Goal: Task Accomplishment & Management: Complete application form

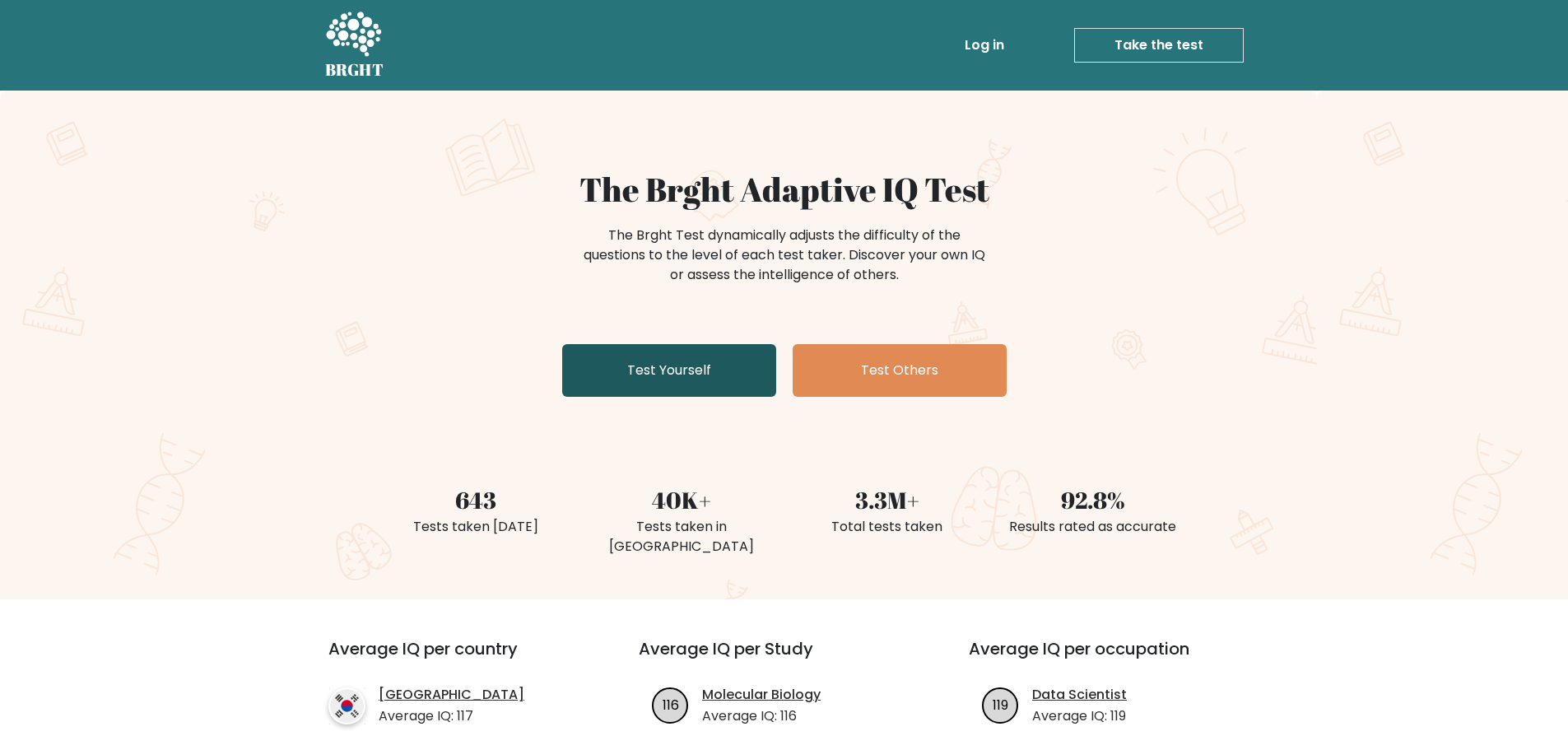
click at [661, 365] on link "Test Yourself" at bounding box center [670, 371] width 214 height 53
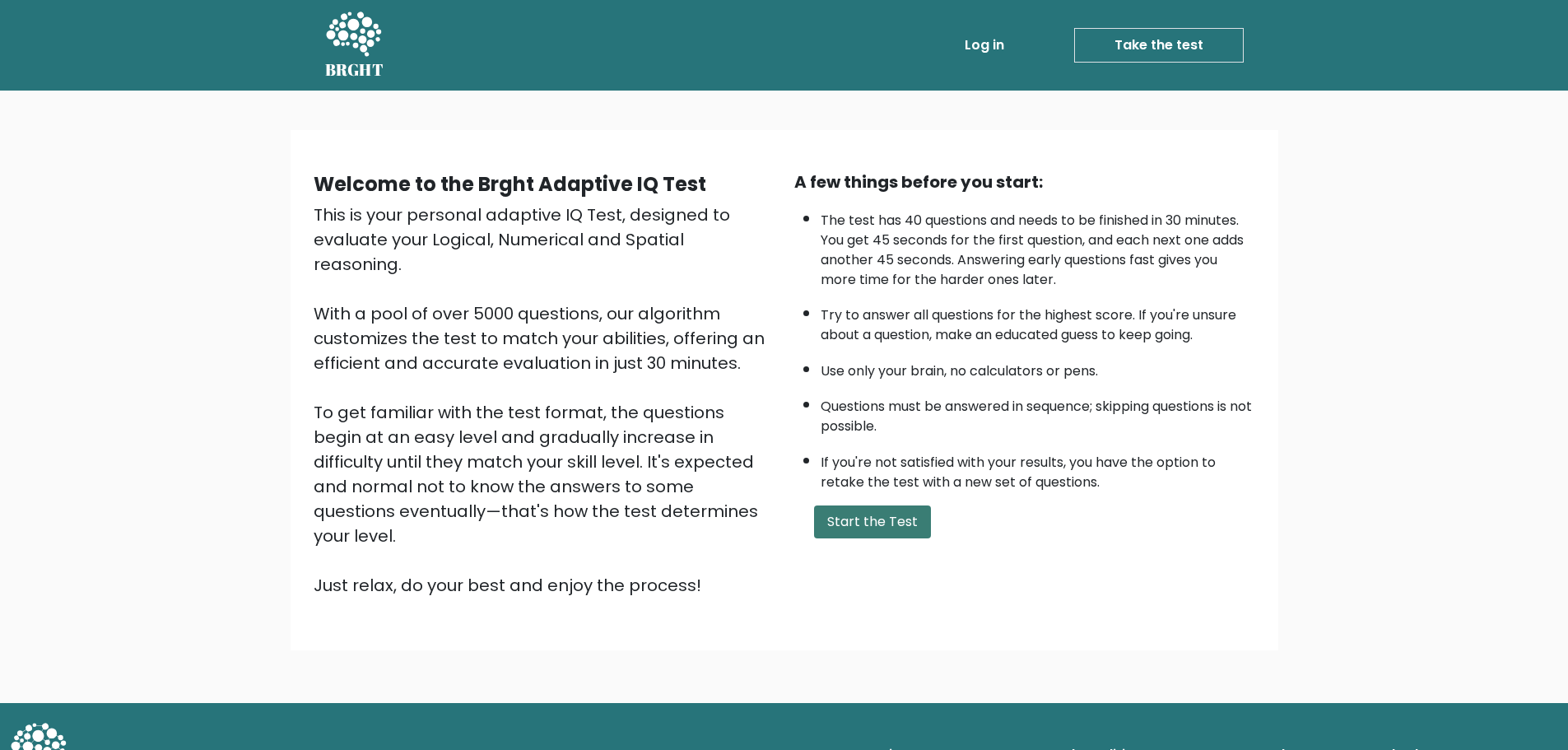
click at [855, 528] on button "Start the Test" at bounding box center [873, 521] width 117 height 33
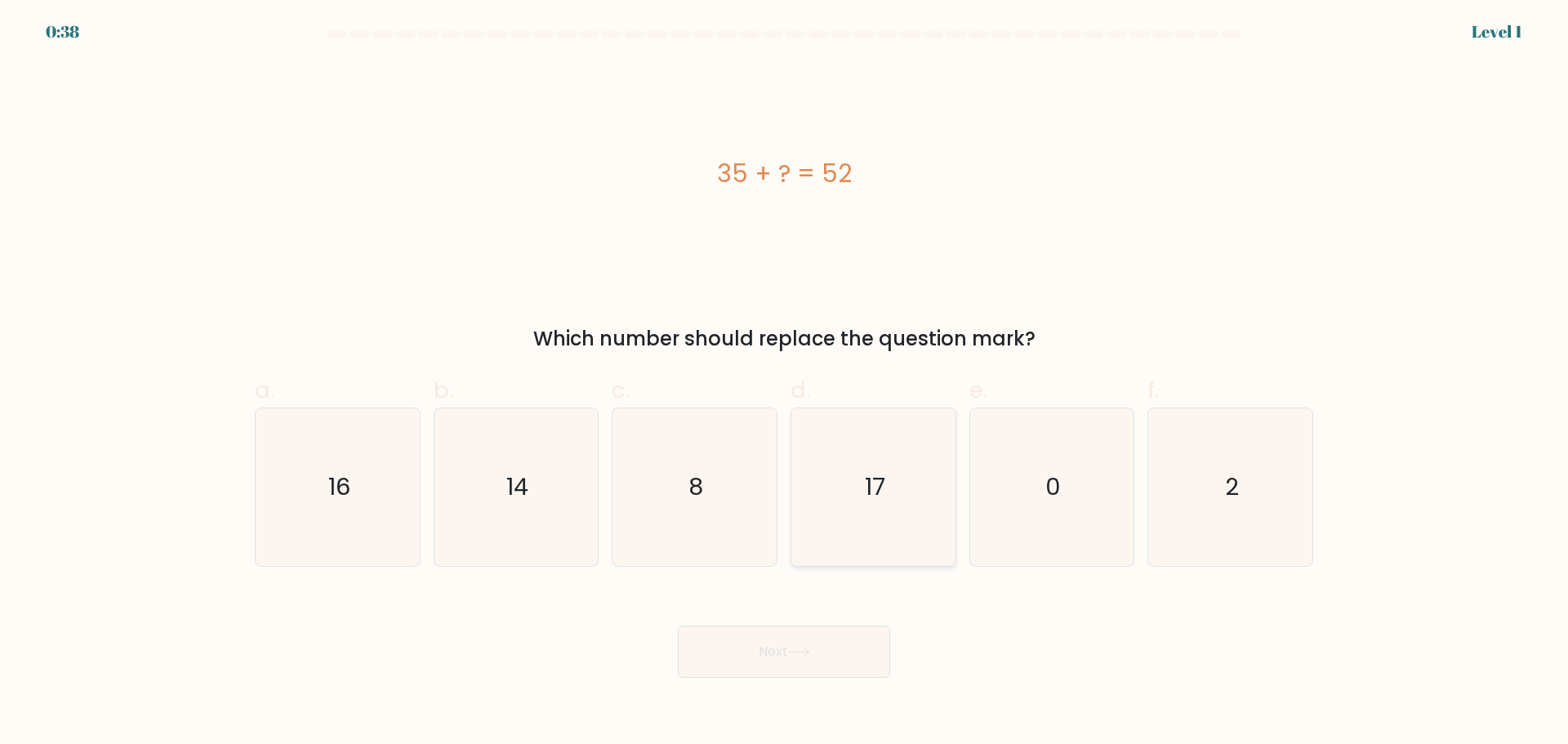
click at [874, 463] on icon "17" at bounding box center [874, 487] width 158 height 158
click at [785, 383] on input "d. 17" at bounding box center [784, 377] width 1 height 10
radio input "true"
click at [859, 667] on button "Next" at bounding box center [784, 652] width 212 height 53
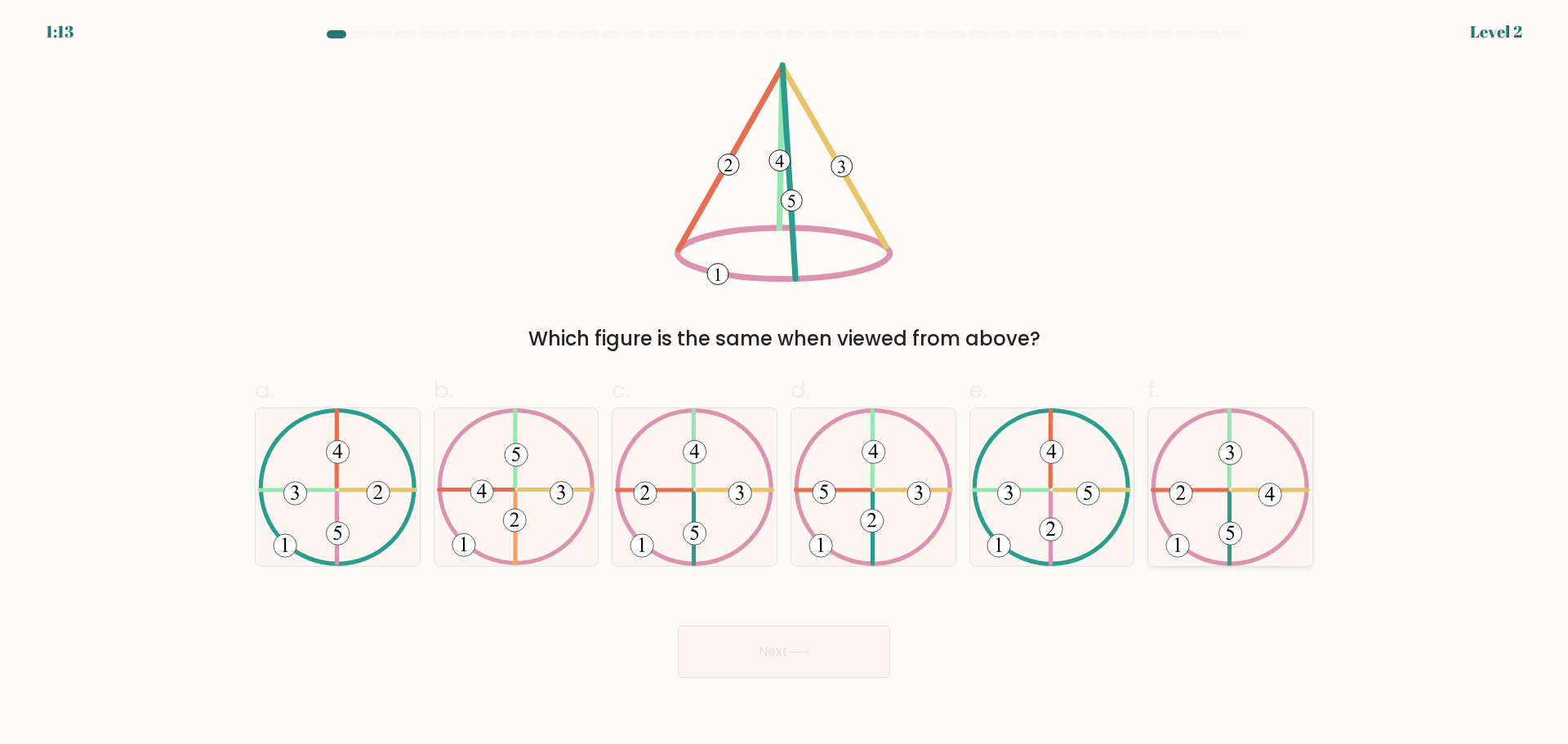
click at [1239, 497] on icon at bounding box center [1230, 487] width 160 height 158
click at [785, 383] on input "f." at bounding box center [784, 377] width 1 height 10
radio input "true"
click at [741, 658] on button "Next" at bounding box center [784, 652] width 212 height 53
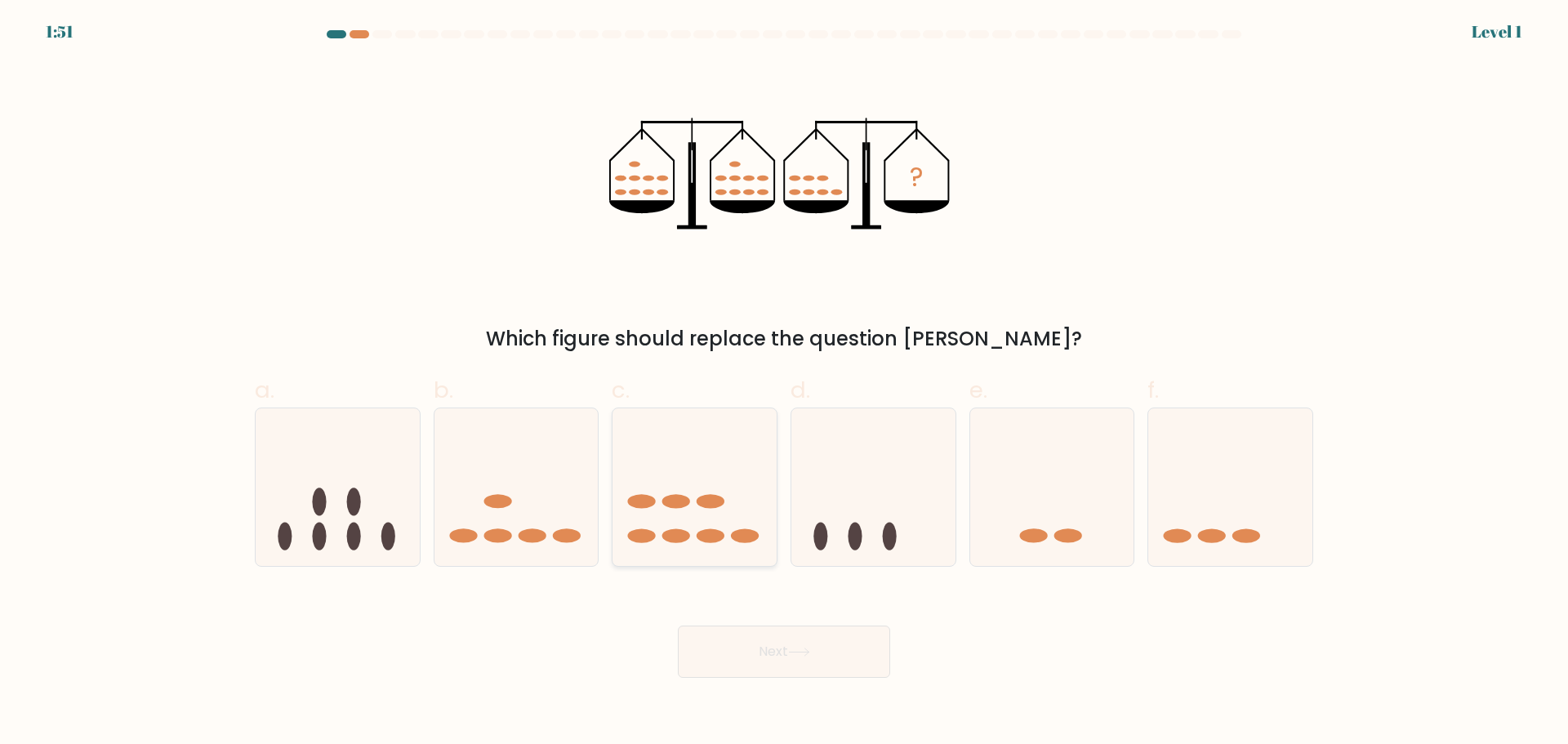
click at [696, 476] on icon at bounding box center [694, 487] width 164 height 135
click at [784, 383] on input "c." at bounding box center [784, 377] width 1 height 10
radio input "true"
click at [874, 670] on button "Next" at bounding box center [784, 652] width 212 height 53
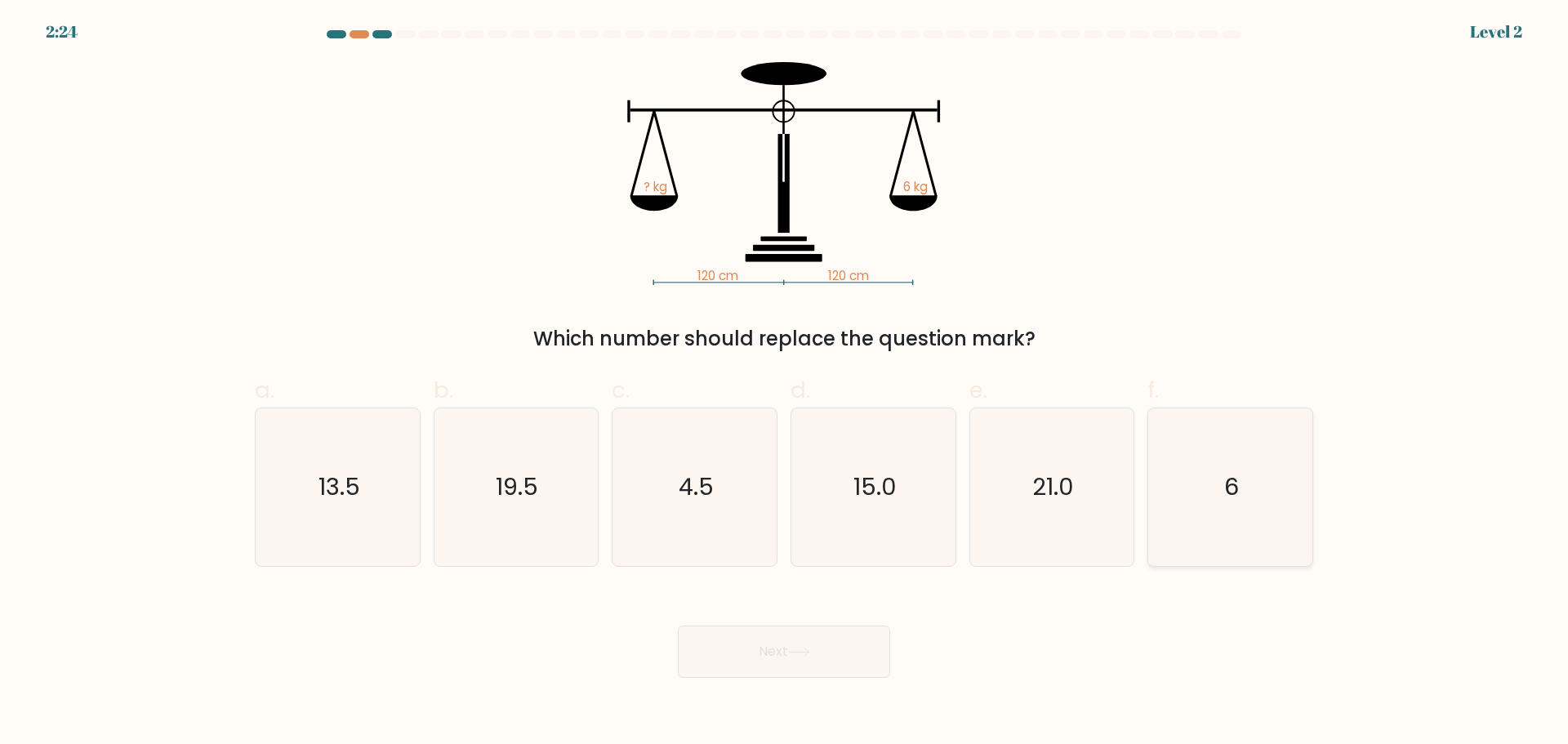
click at [1221, 540] on icon "6" at bounding box center [1230, 487] width 158 height 158
click at [785, 383] on input "f. 6" at bounding box center [784, 377] width 1 height 10
radio input "true"
click at [864, 656] on button "Next" at bounding box center [784, 652] width 212 height 53
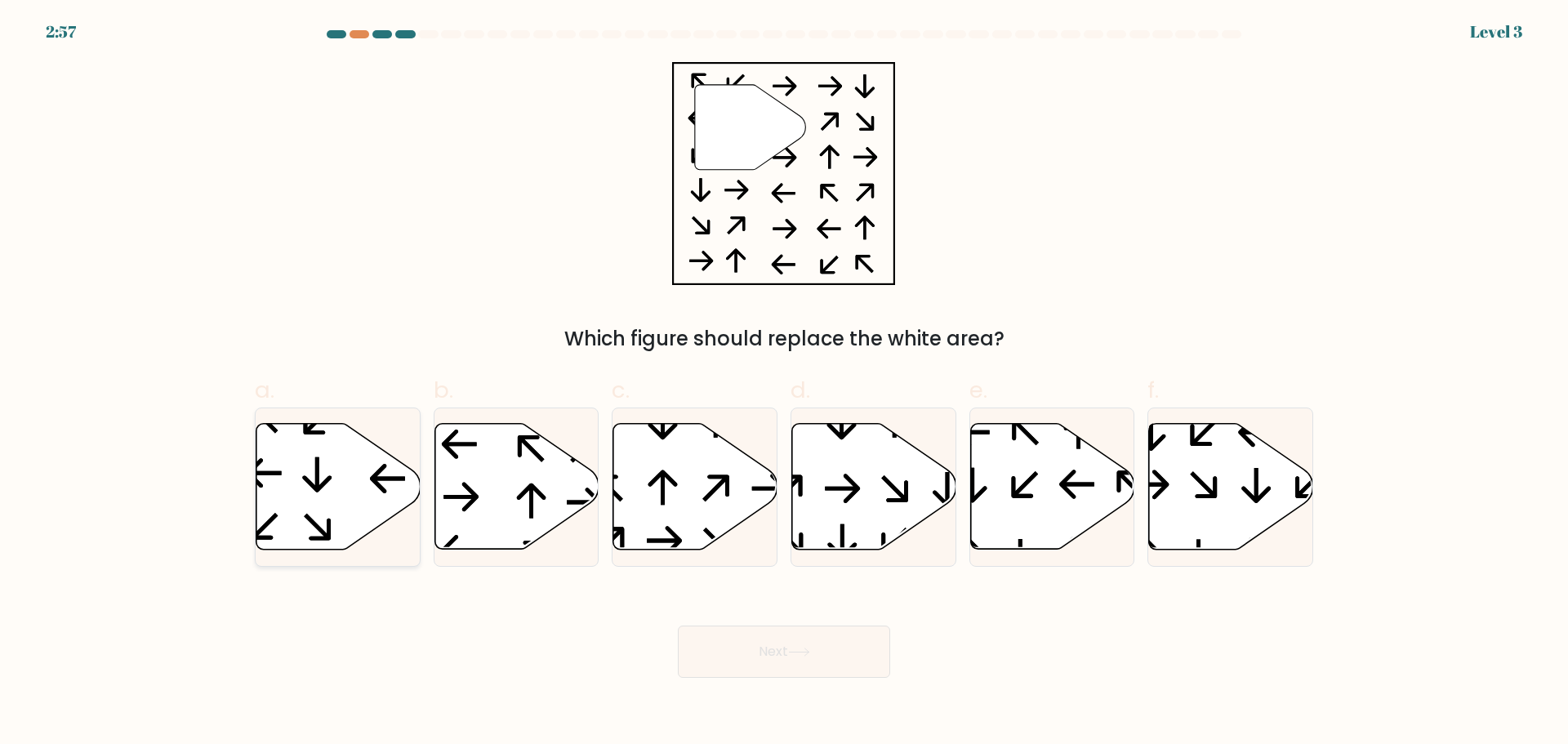
click at [325, 460] on icon at bounding box center [338, 486] width 164 height 126
click at [784, 383] on input "a." at bounding box center [784, 377] width 1 height 10
radio input "true"
click at [786, 650] on button "Next" at bounding box center [784, 652] width 212 height 53
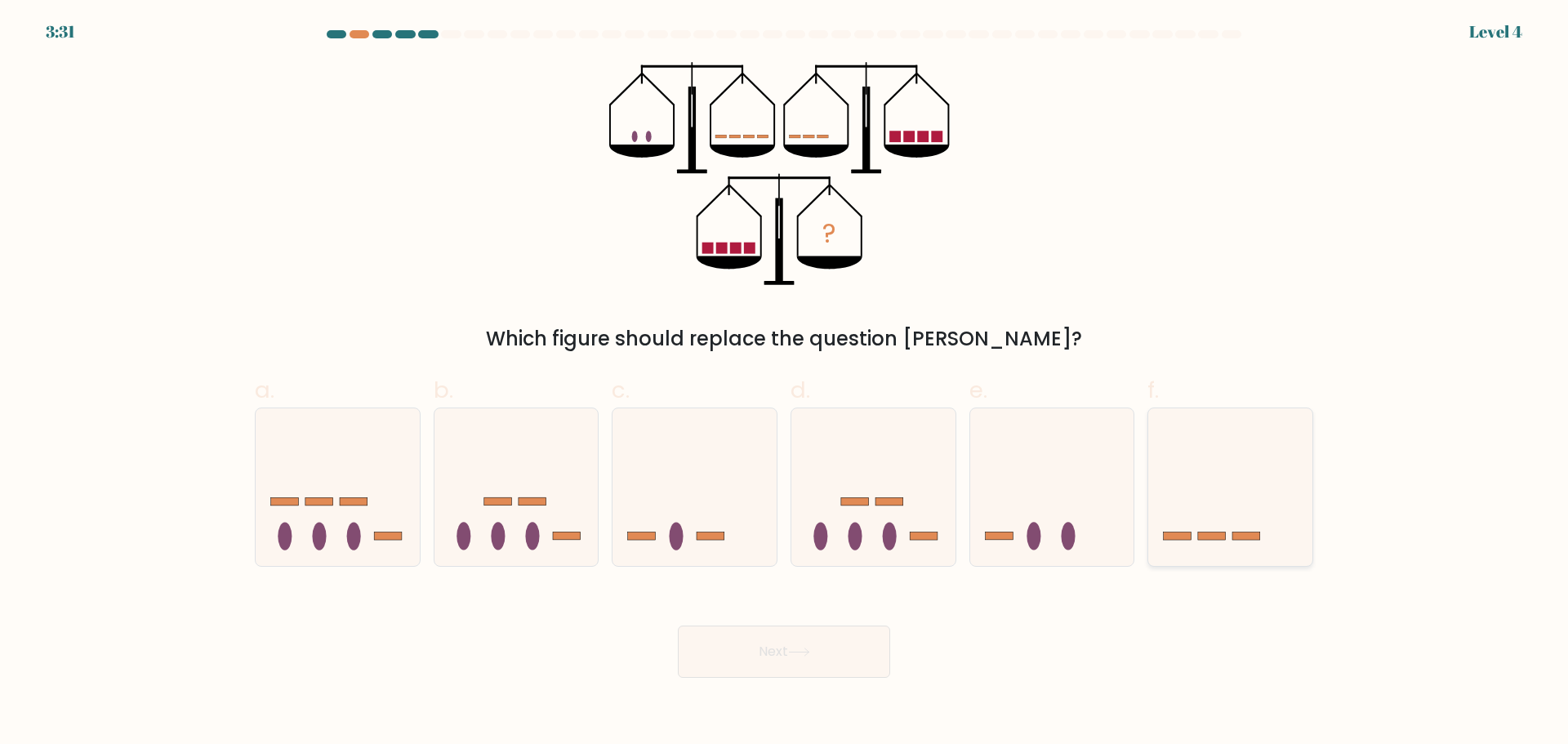
click at [1275, 475] on icon at bounding box center [1230, 487] width 164 height 135
click at [785, 383] on input "f." at bounding box center [784, 377] width 1 height 10
radio input "true"
click at [790, 663] on button "Next" at bounding box center [784, 652] width 212 height 53
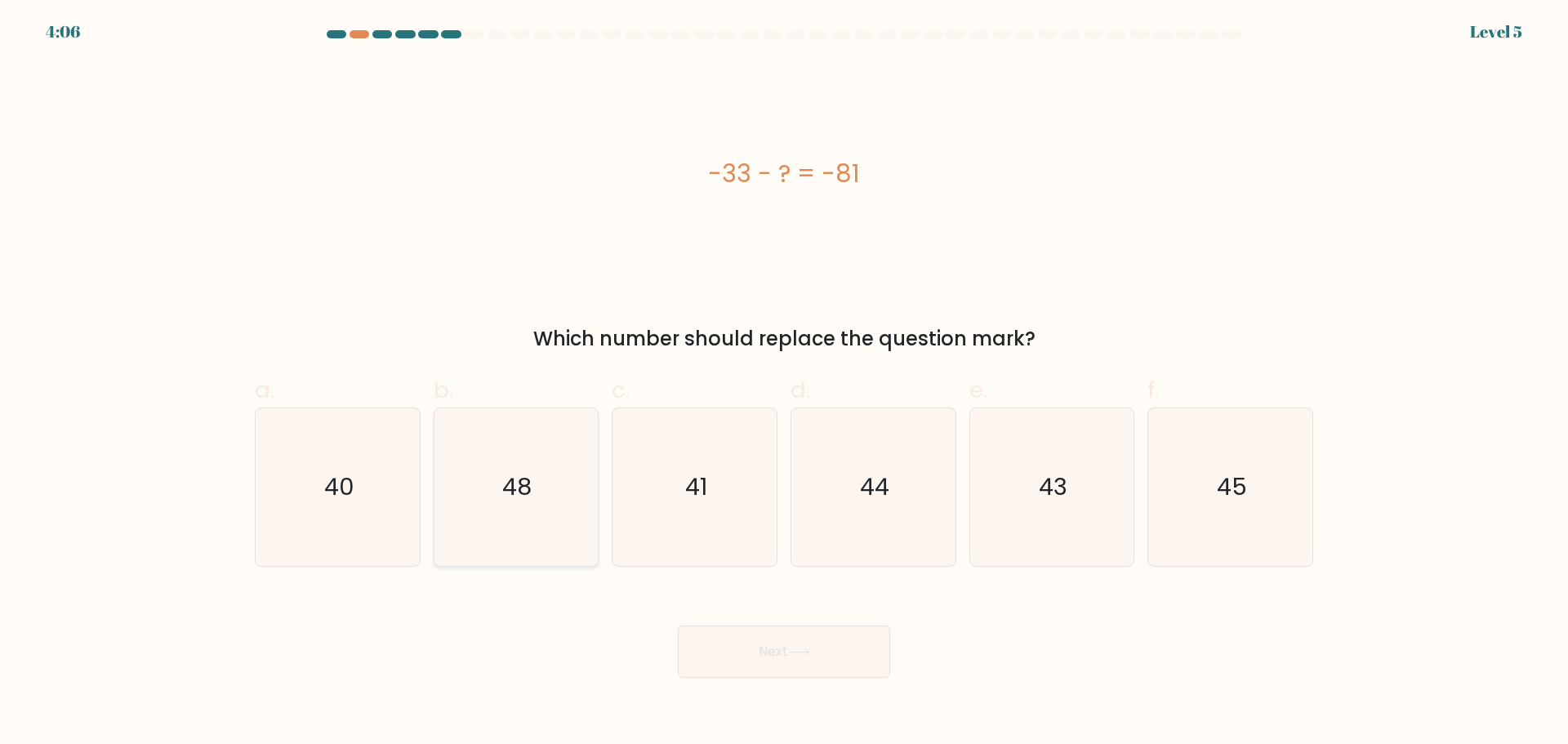
click at [495, 473] on icon "48" at bounding box center [516, 487] width 158 height 158
click at [784, 383] on input "b. 48" at bounding box center [784, 377] width 1 height 10
radio input "true"
click at [821, 675] on button "Next" at bounding box center [784, 652] width 212 height 53
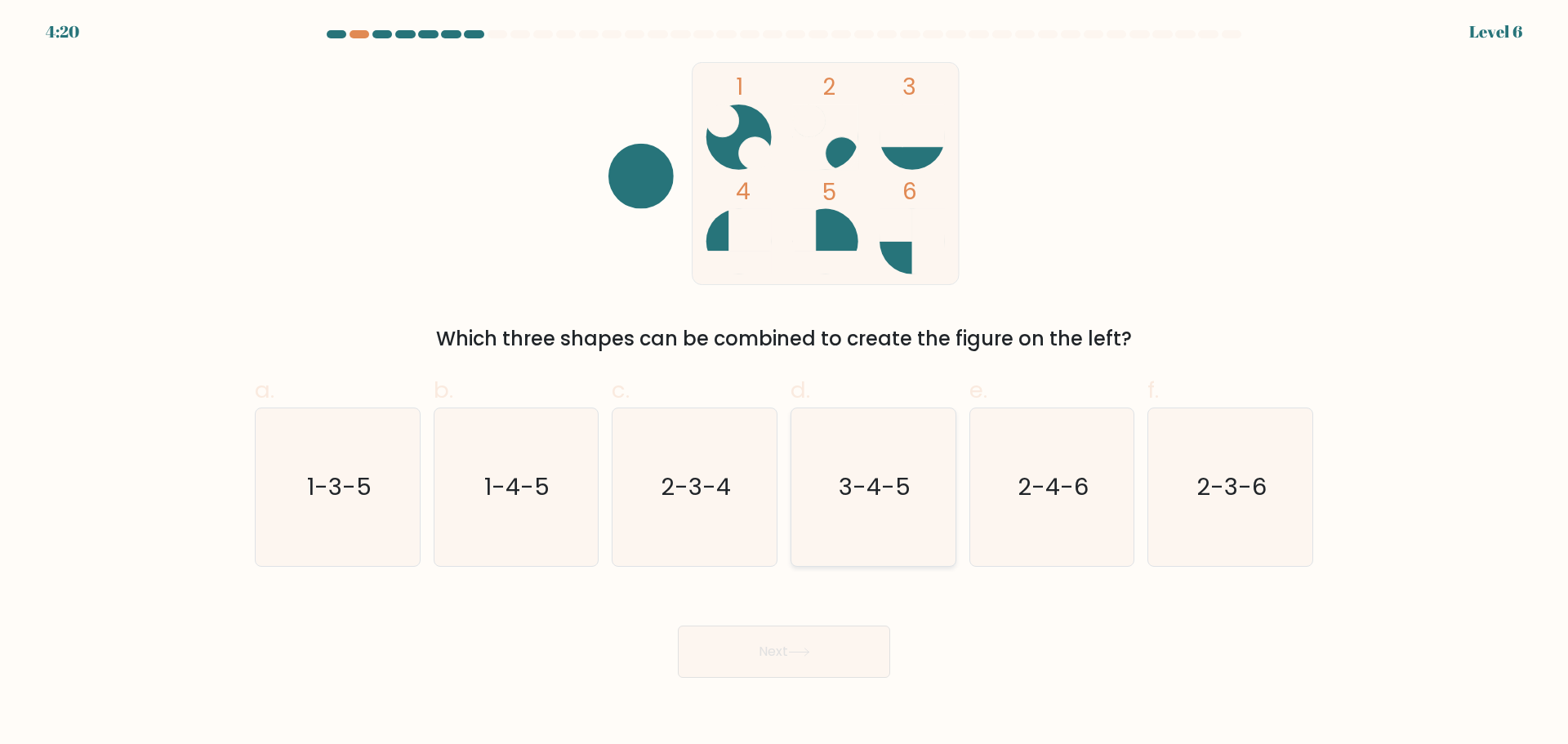
click at [885, 491] on text "3-4-5" at bounding box center [875, 486] width 72 height 33
click at [785, 383] on input "d. 3-4-5" at bounding box center [784, 377] width 1 height 10
radio input "true"
click at [837, 644] on button "Next" at bounding box center [784, 652] width 212 height 53
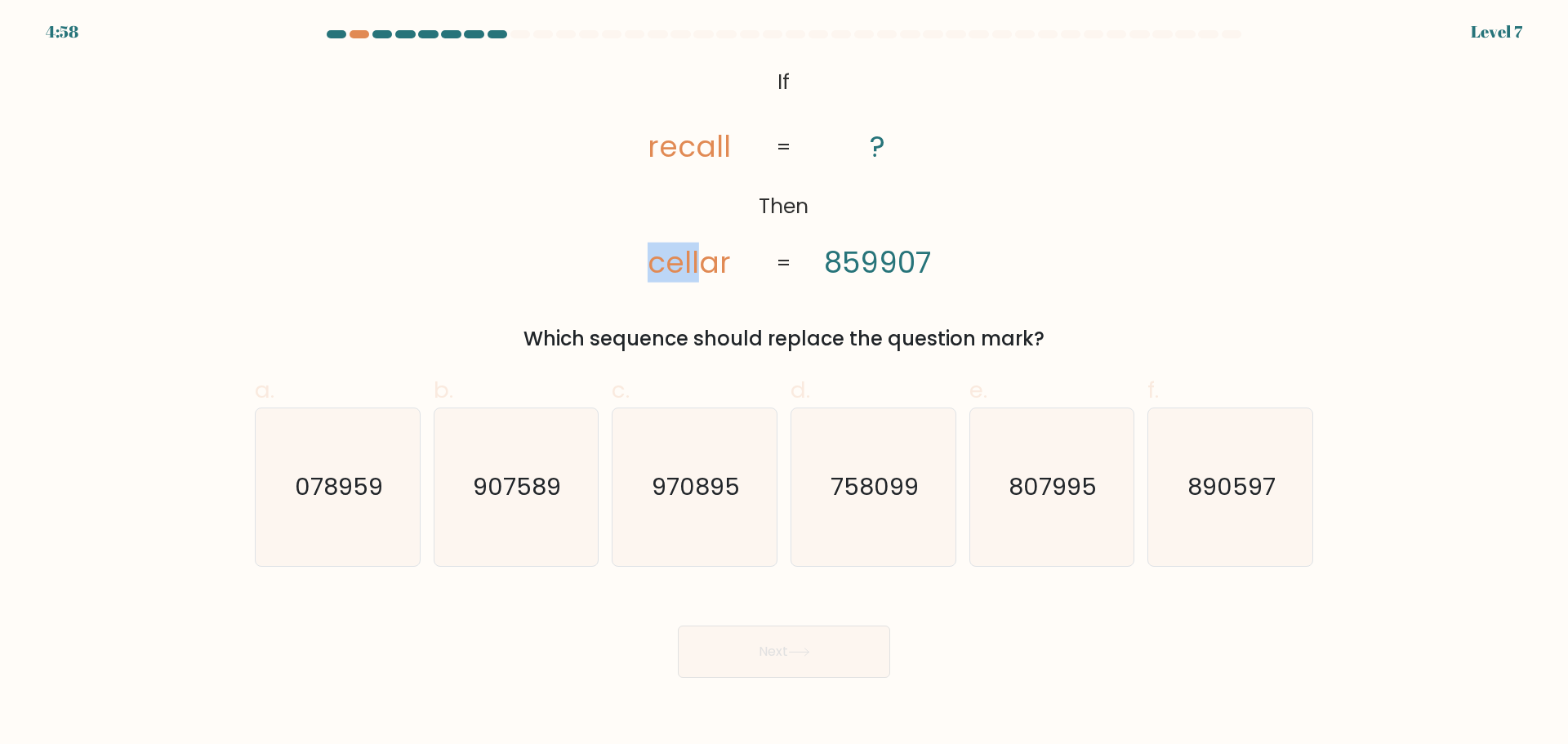
drag, startPoint x: 645, startPoint y: 258, endPoint x: 708, endPoint y: 258, distance: 63.0
click at [708, 258] on icon "@import url('https://fonts.googleapis.com/css?family=Abril+Fatface:400,100,100i…" at bounding box center [784, 174] width 362 height 223
click at [709, 258] on tspan "cellar" at bounding box center [690, 263] width 84 height 40
drag, startPoint x: 933, startPoint y: 268, endPoint x: 830, endPoint y: 266, distance: 103.0
click at [830, 266] on icon "@import url('https://fonts.googleapis.com/css?family=Abril+Fatface:400,100,100i…" at bounding box center [784, 174] width 362 height 223
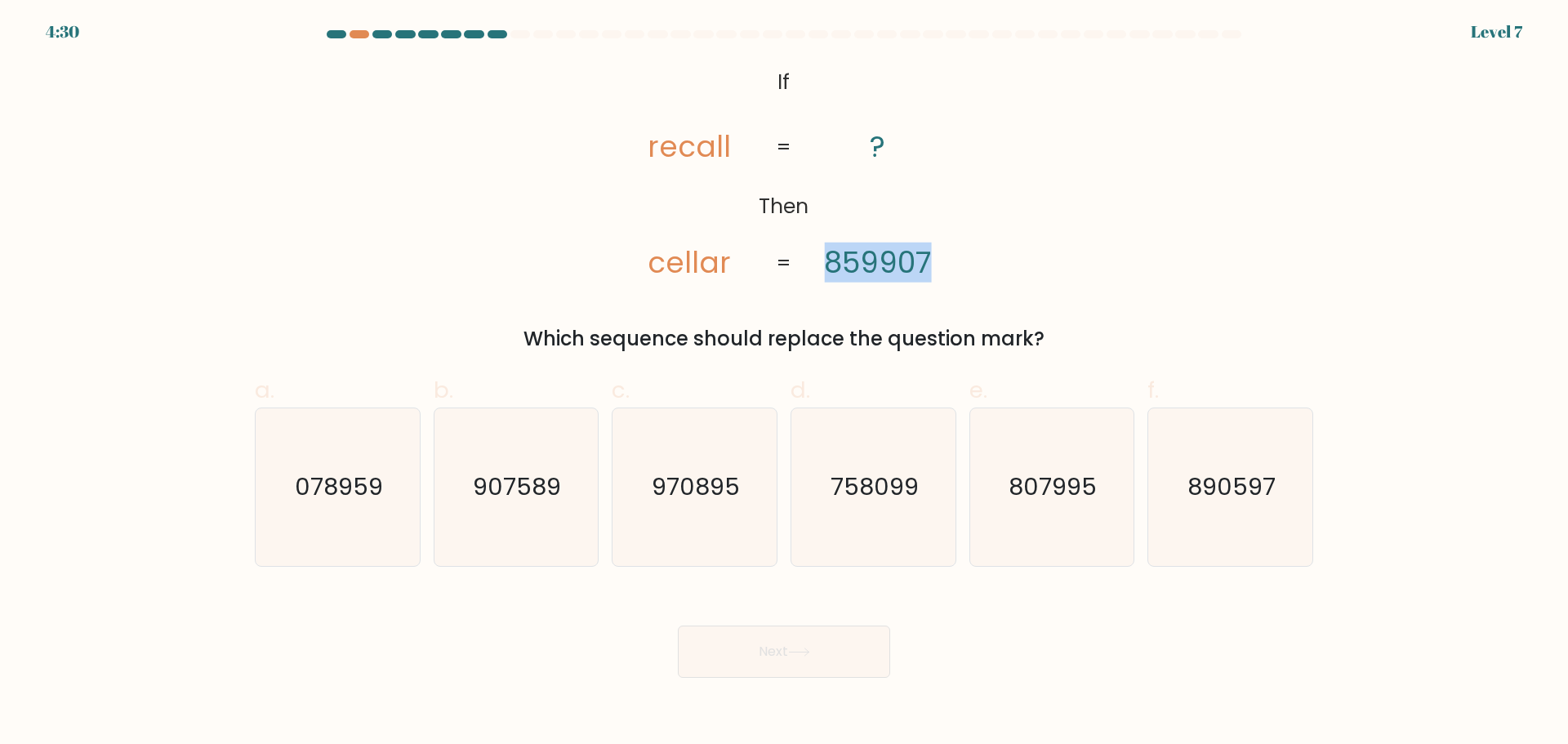
click at [830, 266] on tspan "859907" at bounding box center [878, 263] width 107 height 40
click at [905, 507] on icon "758099" at bounding box center [874, 487] width 158 height 158
click at [785, 383] on input "d. 758099" at bounding box center [784, 377] width 1 height 10
radio input "true"
click at [868, 660] on button "Next" at bounding box center [784, 652] width 212 height 53
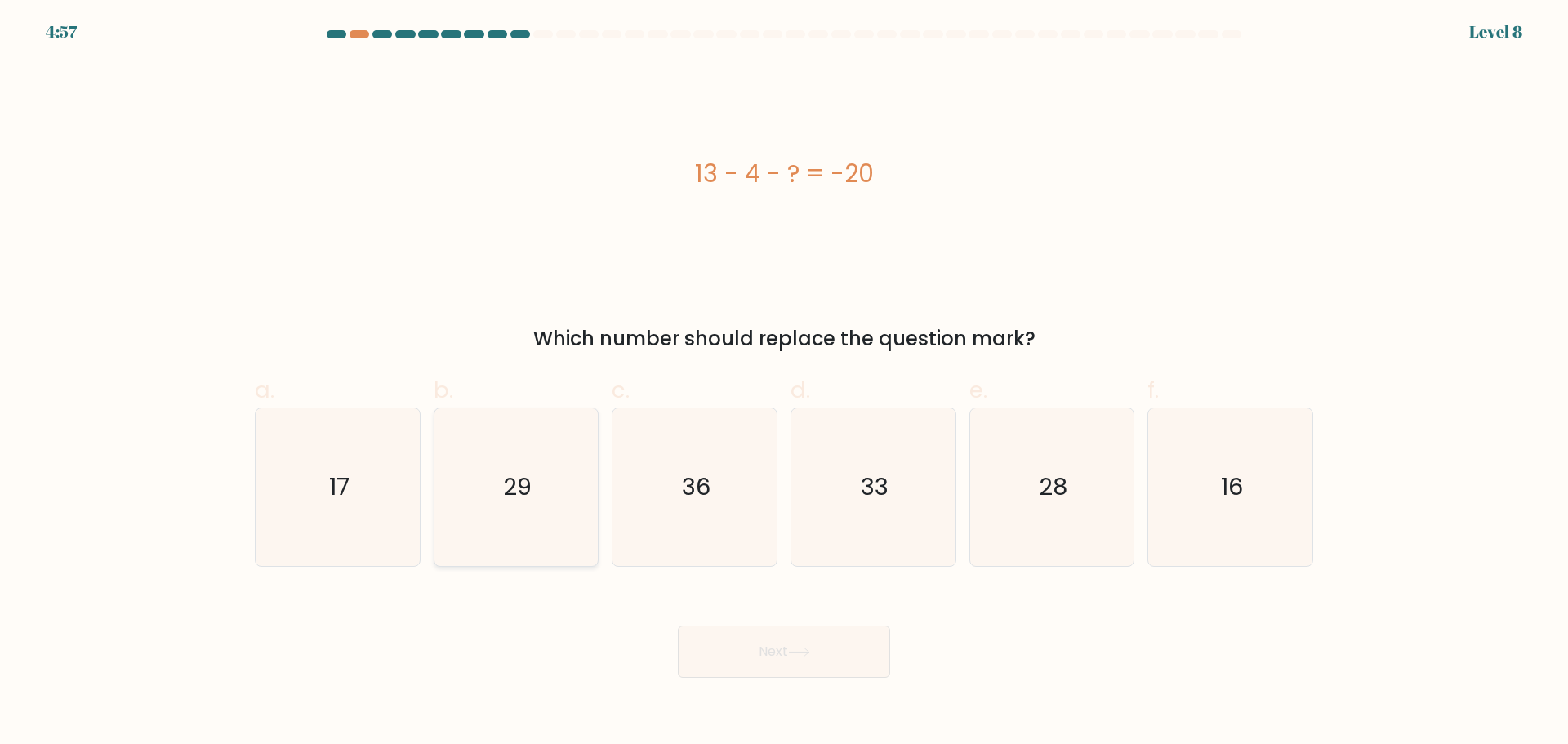
click at [535, 503] on icon "29" at bounding box center [516, 487] width 158 height 158
click at [784, 383] on input "b. 29" at bounding box center [784, 377] width 1 height 10
radio input "true"
click at [819, 661] on button "Next" at bounding box center [784, 652] width 212 height 53
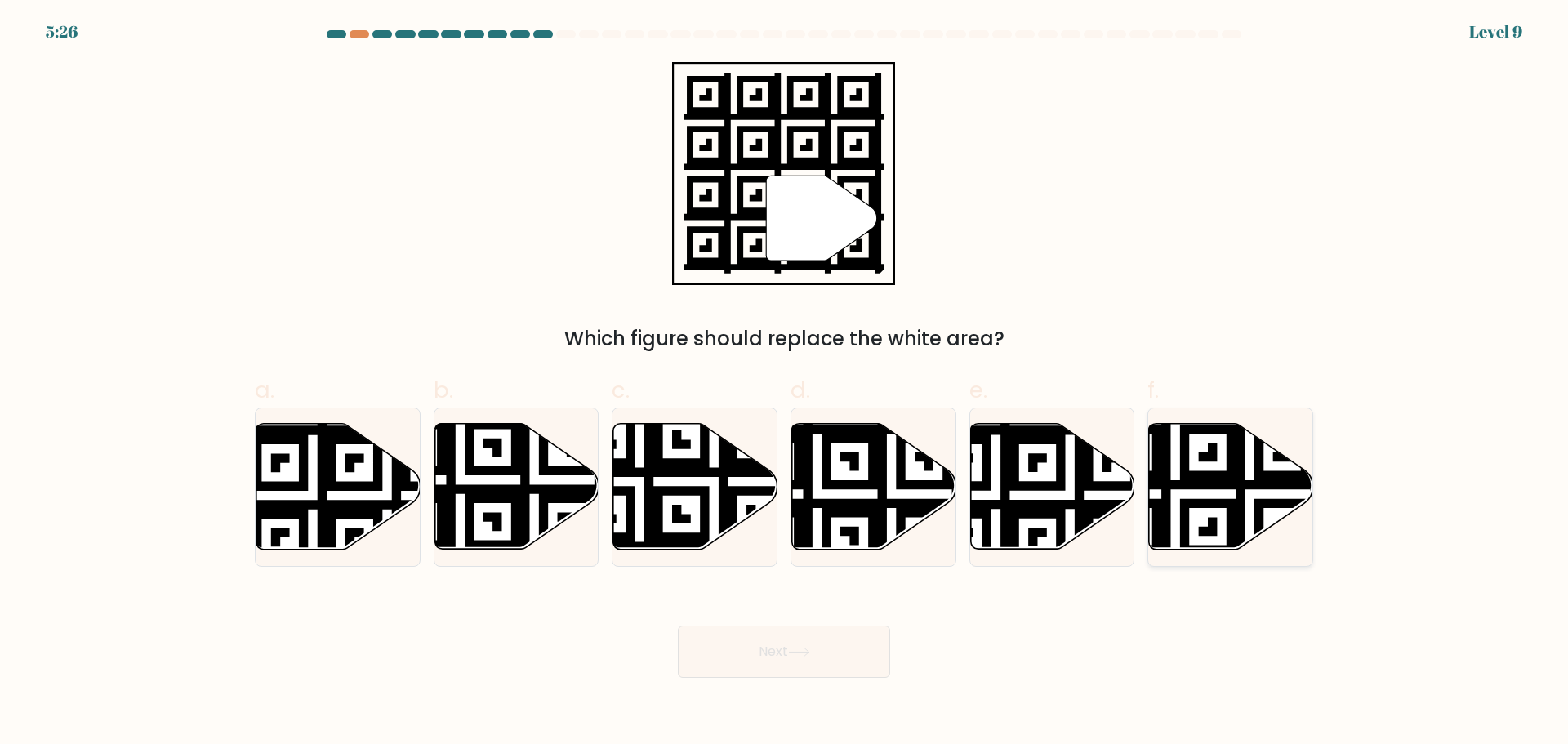
click at [1234, 501] on icon at bounding box center [1175, 419] width 297 height 297
click at [785, 383] on input "f." at bounding box center [784, 377] width 1 height 10
radio input "true"
click at [830, 636] on button "Next" at bounding box center [784, 652] width 212 height 53
